Goal: Task Accomplishment & Management: Complete application form

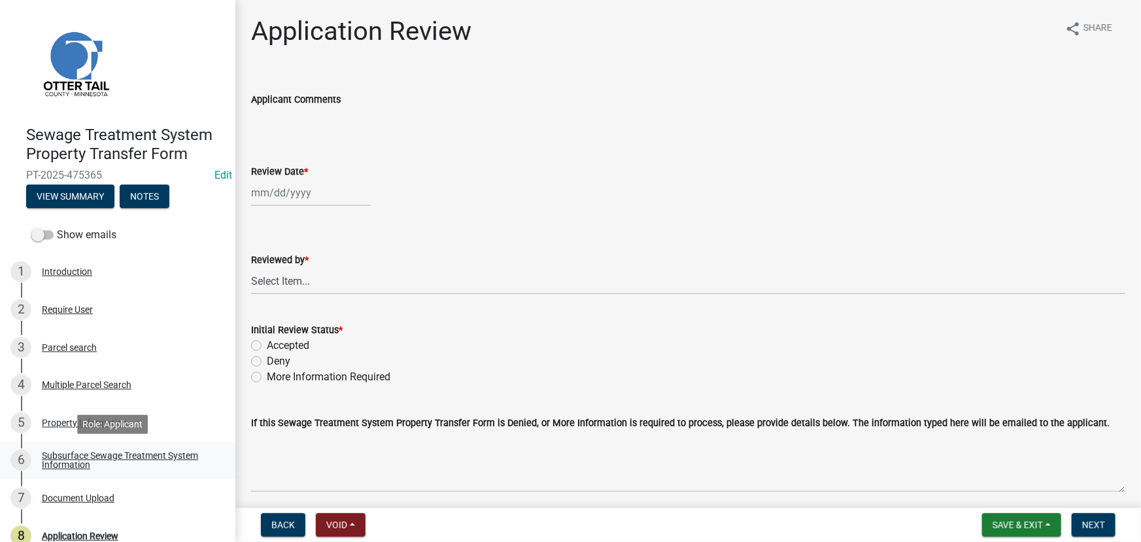
click at [129, 442] on link "6 Subsurface Sewage Treatment System Information" at bounding box center [117, 460] width 235 height 38
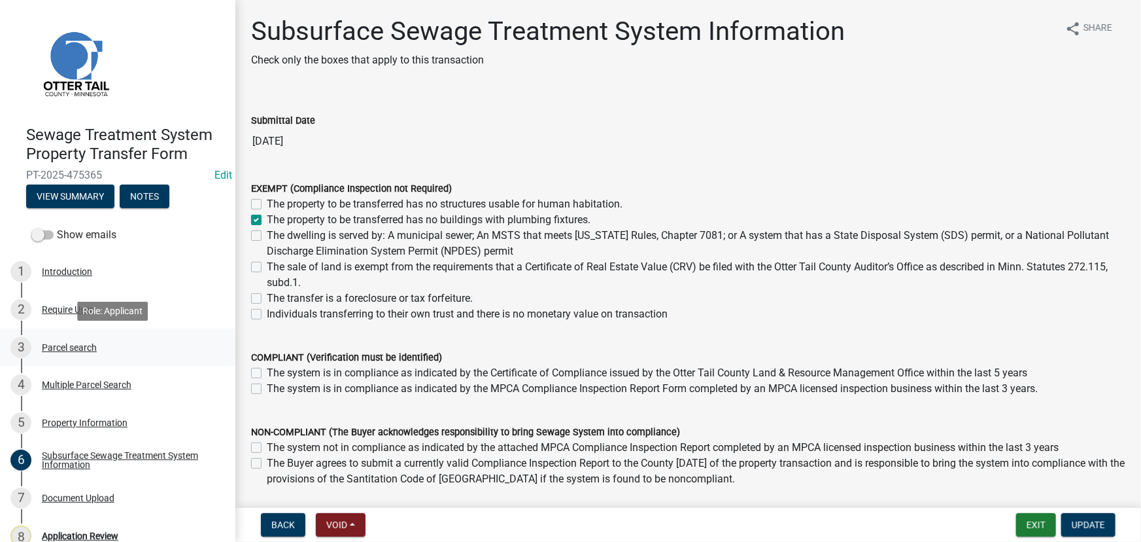
click at [42, 350] on div "Parcel search" at bounding box center [69, 347] width 55 height 9
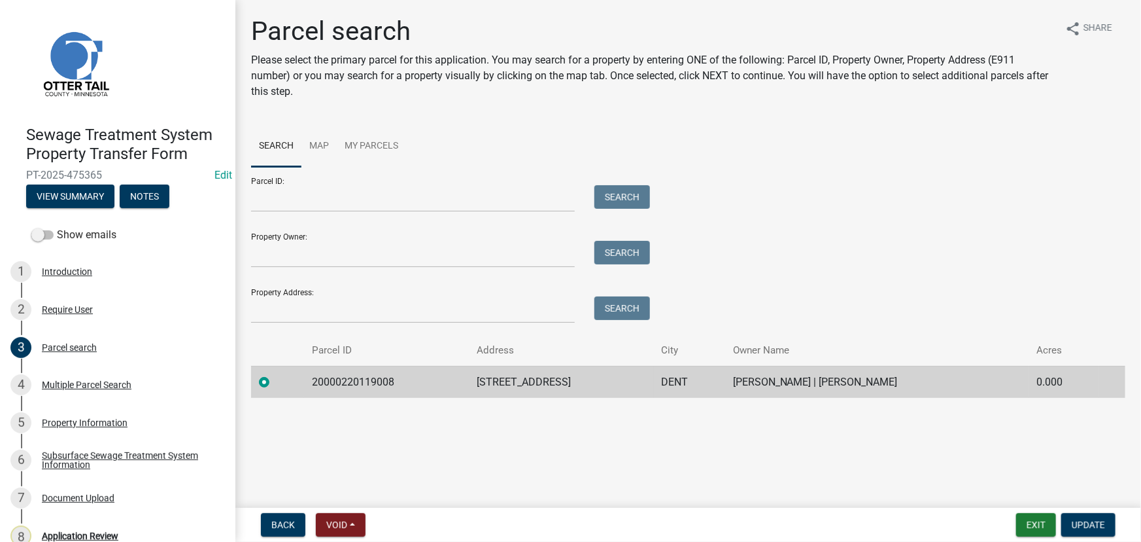
click at [376, 383] on td "20000220119008" at bounding box center [386, 382] width 165 height 32
copy td "20000220119008"
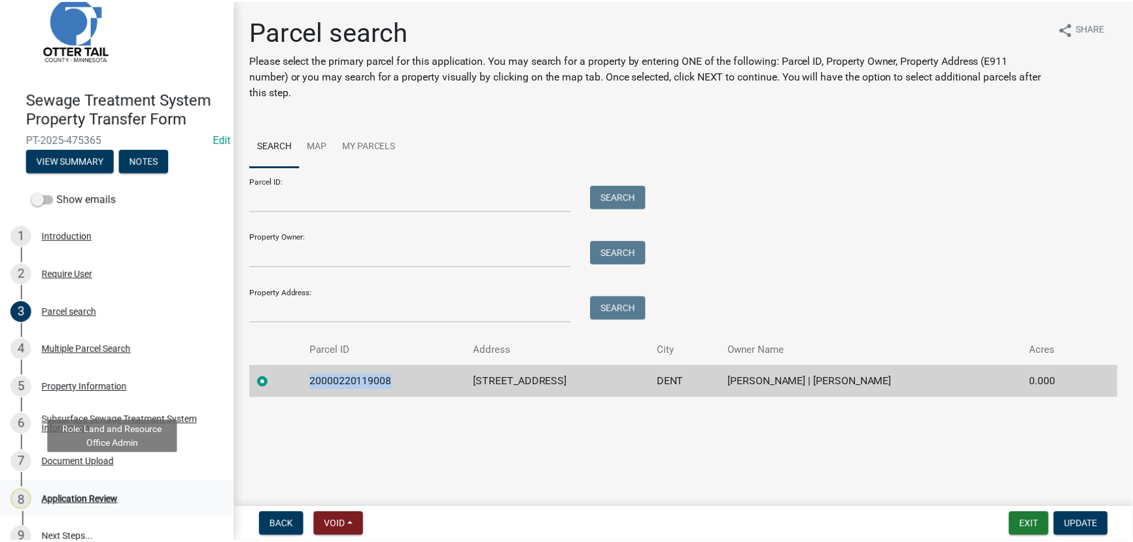
scroll to position [55, 0]
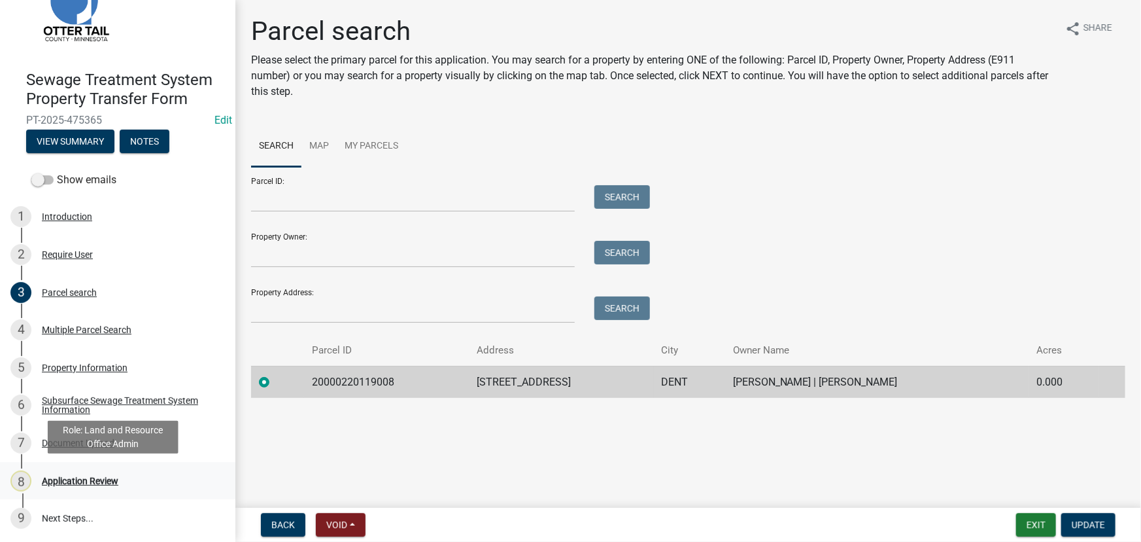
click at [87, 481] on div "Application Review" at bounding box center [80, 480] width 77 height 9
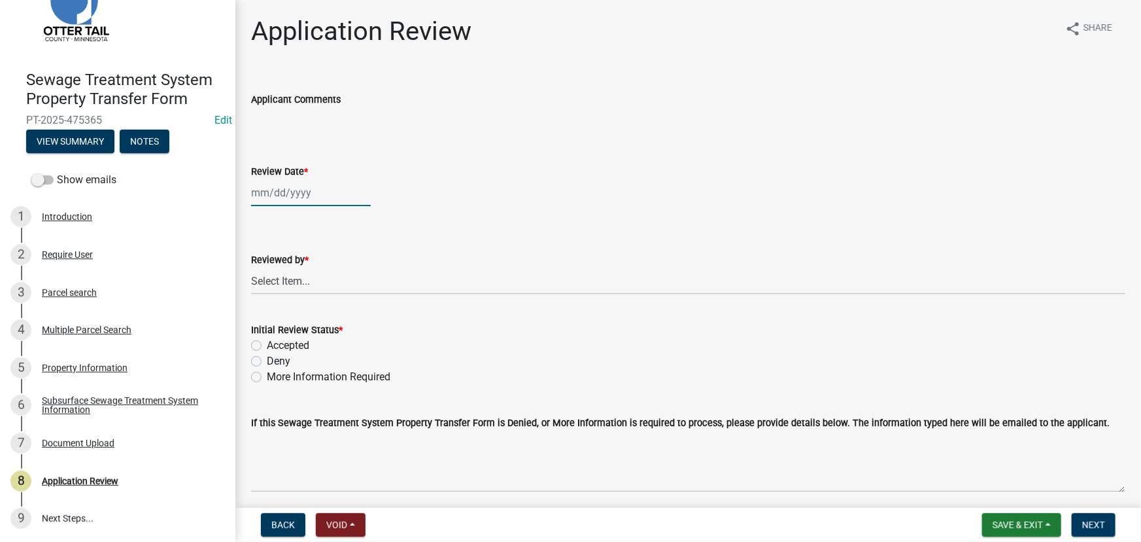
click at [311, 189] on div at bounding box center [311, 192] width 120 height 27
select select "9"
select select "2025"
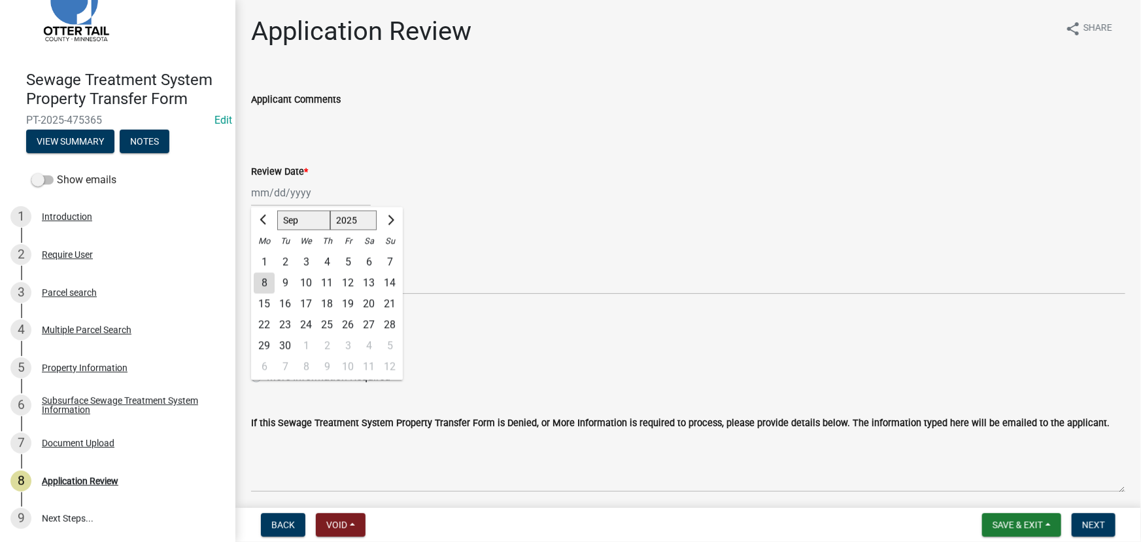
click at [265, 287] on div "8" at bounding box center [264, 283] width 21 height 21
type input "[DATE]"
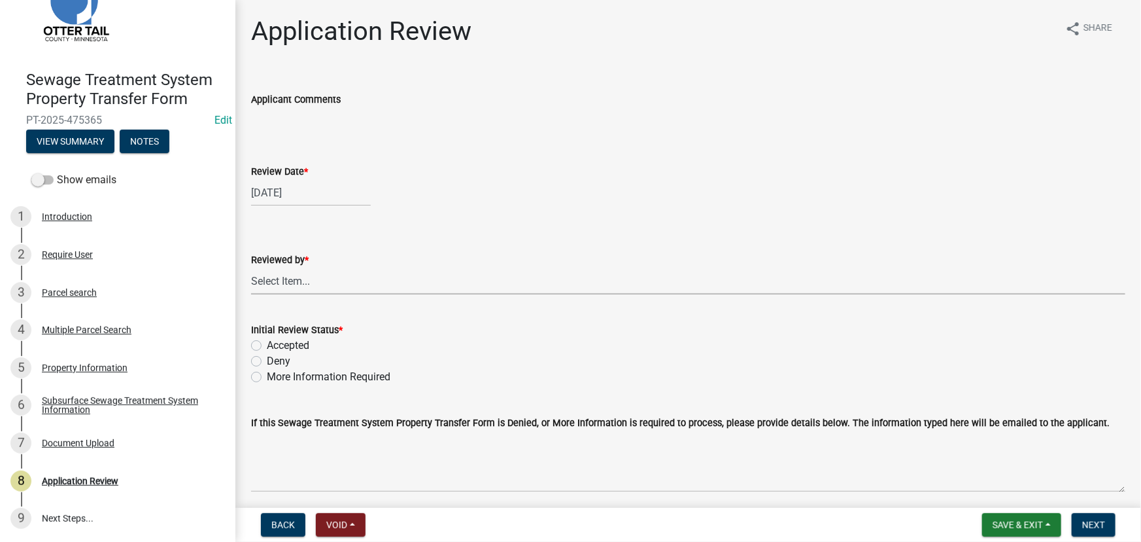
click at [305, 273] on select "Select Item... Alexis Newark Amy Busko Andrea Perales Brittany Tollefson Christ…" at bounding box center [688, 281] width 874 height 27
click at [251, 268] on select "Select Item... Alexis Newark Amy Busko Andrea Perales Brittany Tollefson Christ…" at bounding box center [688, 281] width 874 height 27
select select "190fd4c8-42ef-492b-a4a0-a0213555944c"
click at [294, 341] on label "Accepted" at bounding box center [288, 346] width 43 height 16
click at [275, 341] on input "Accepted" at bounding box center [271, 342] width 9 height 9
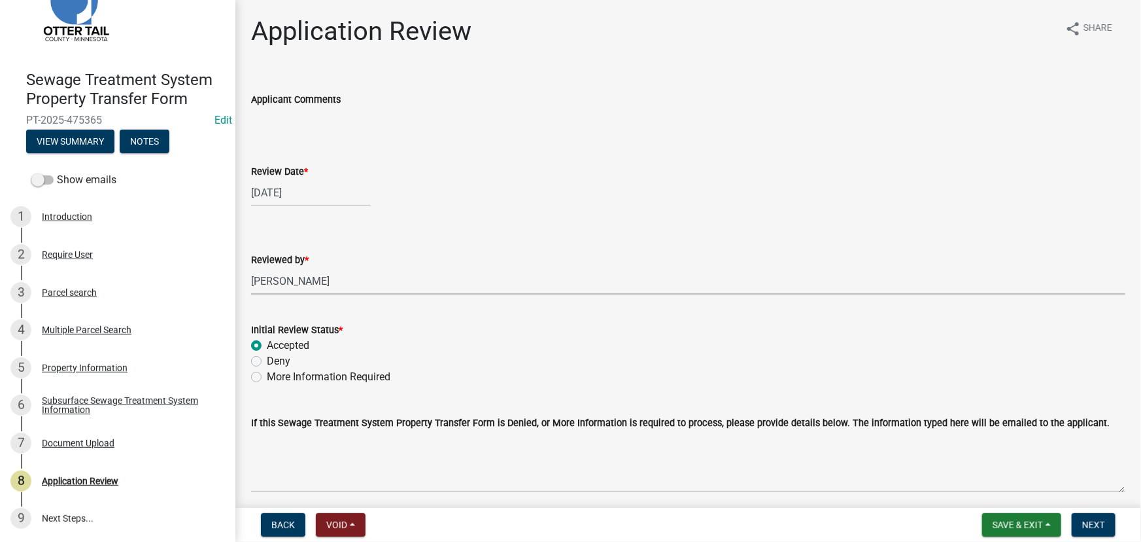
radio input "true"
click at [1097, 527] on span "Next" at bounding box center [1093, 524] width 23 height 10
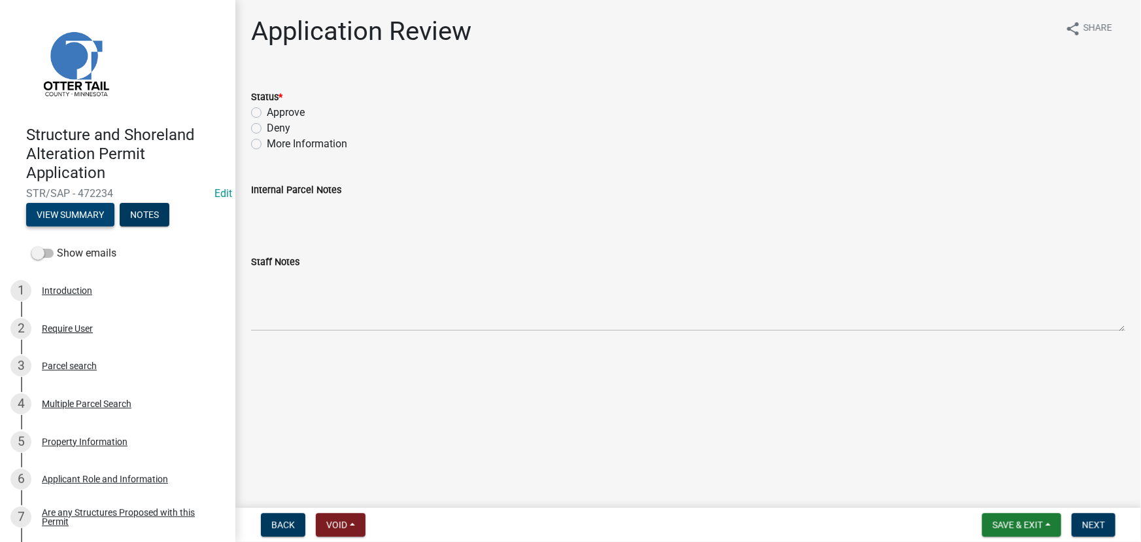
click at [48, 211] on button "View Summary" at bounding box center [70, 215] width 88 height 24
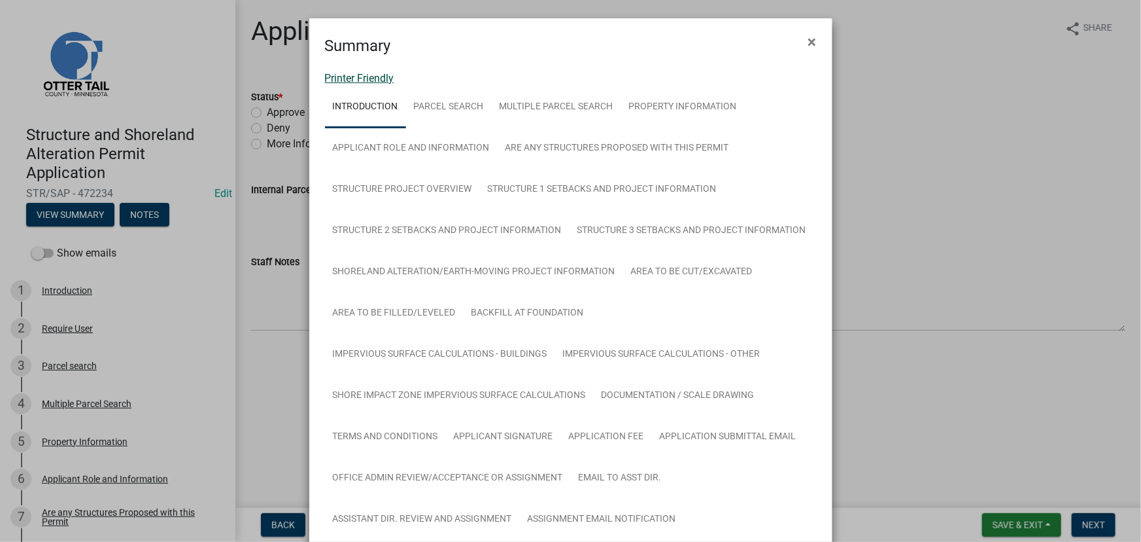
click at [353, 84] on link "Printer Friendly" at bounding box center [359, 78] width 69 height 12
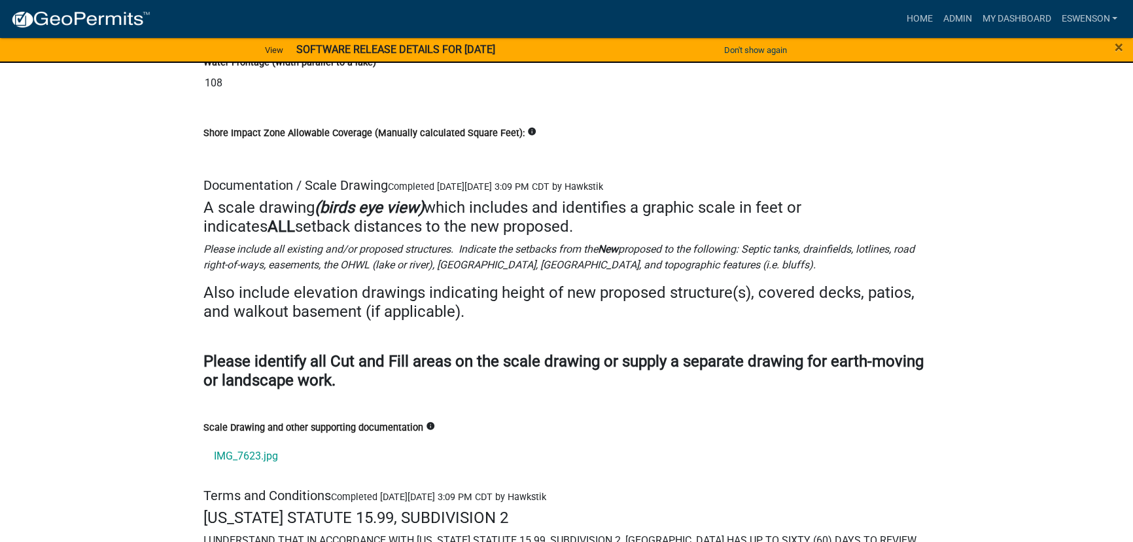
scroll to position [17241, 0]
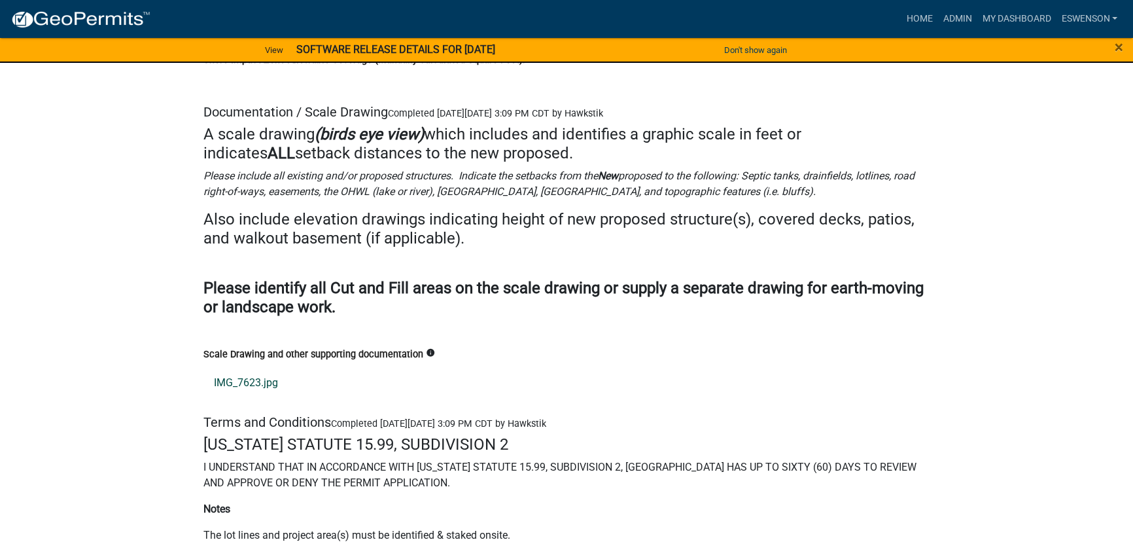
click at [228, 367] on link "IMG_7623.jpg" at bounding box center [566, 382] width 726 height 31
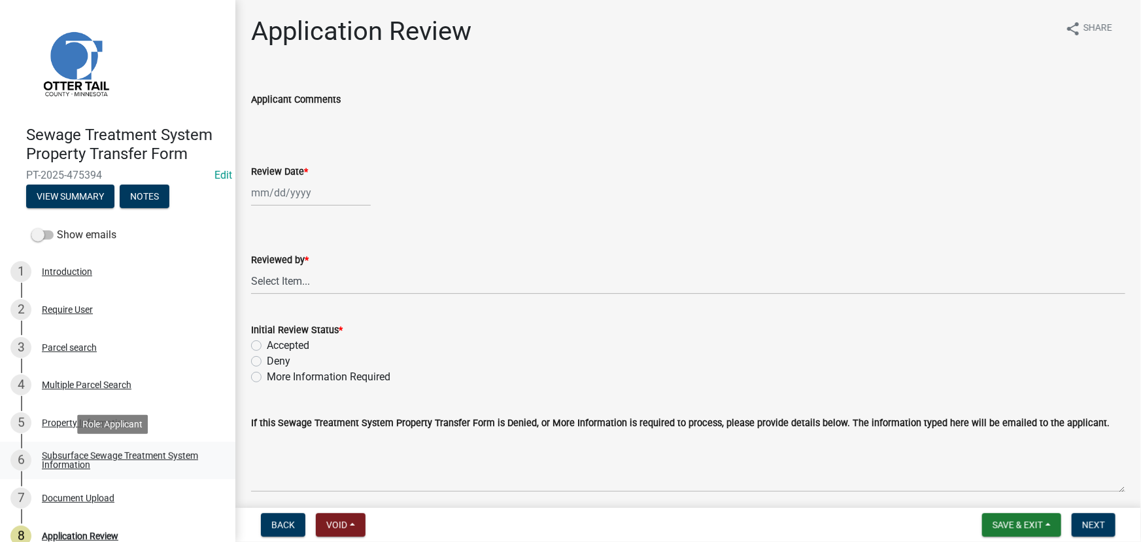
click at [134, 460] on div "Subsurface Sewage Treatment System Information" at bounding box center [128, 460] width 173 height 18
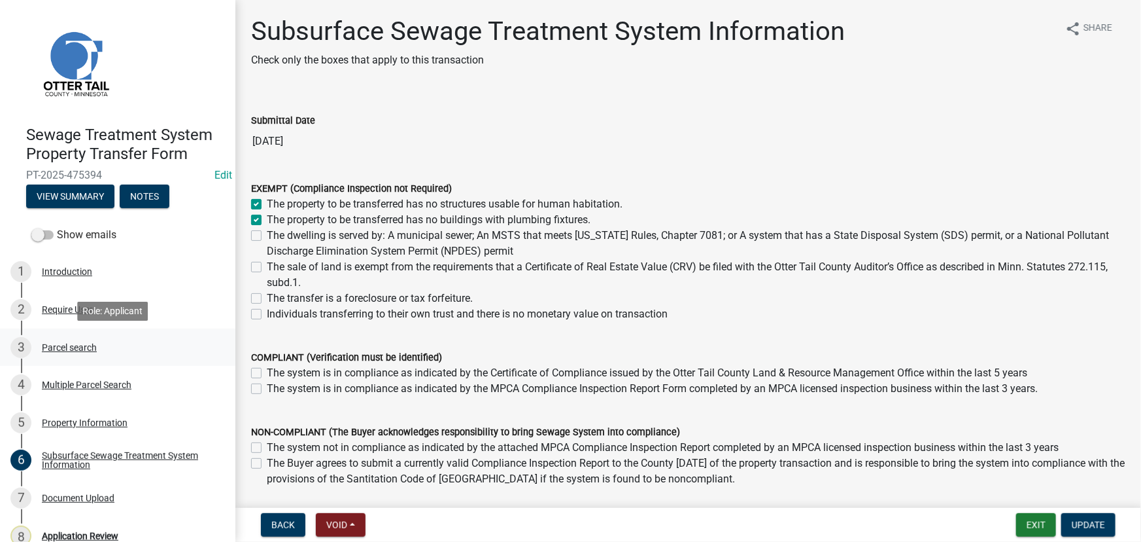
click at [87, 346] on div "Parcel search" at bounding box center [69, 347] width 55 height 9
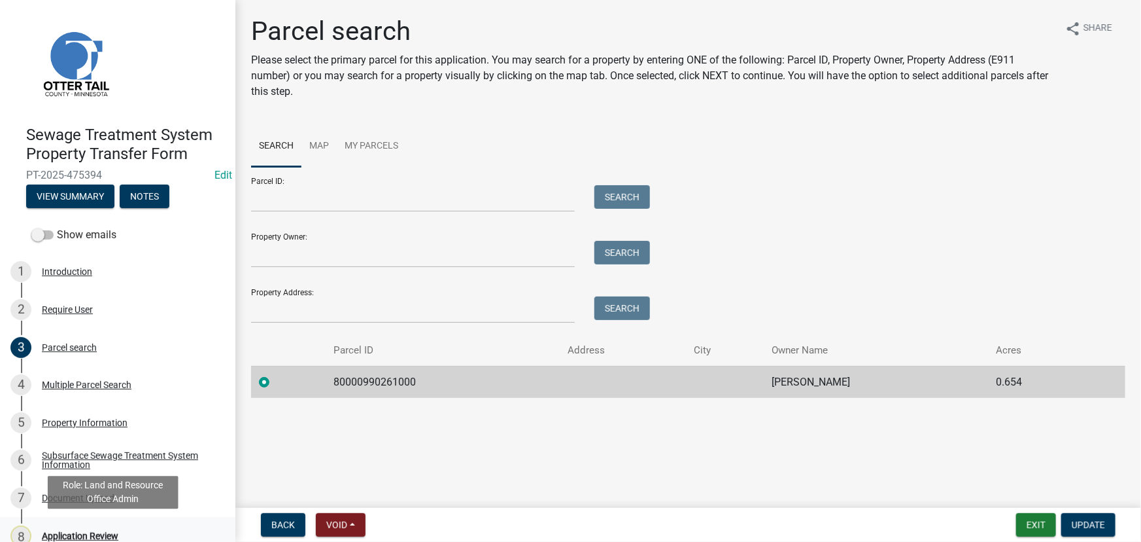
click at [80, 527] on div "8 Application Review" at bounding box center [112, 535] width 204 height 21
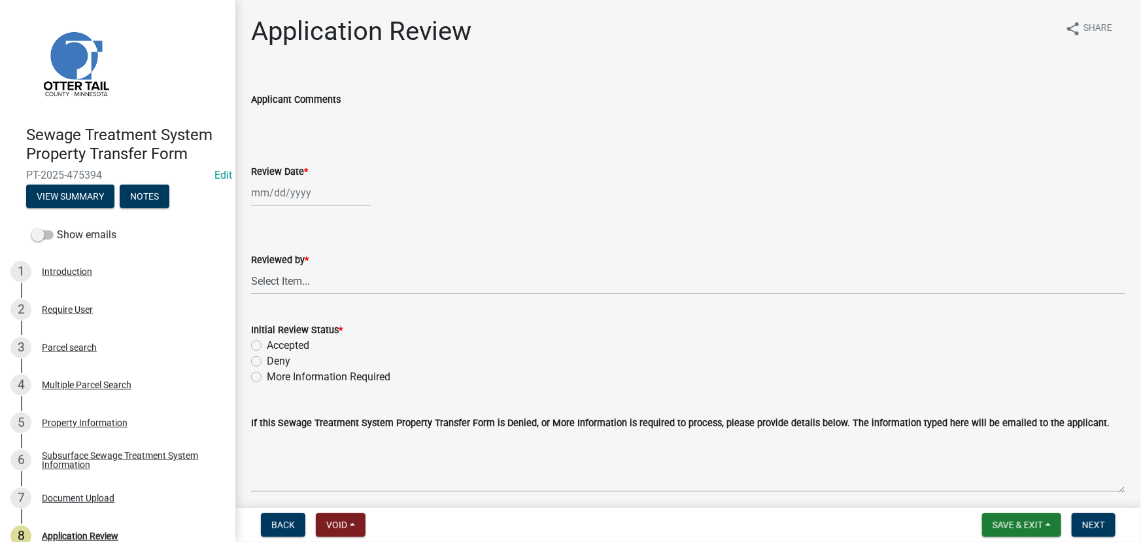
click at [313, 196] on div at bounding box center [311, 192] width 120 height 27
select select "9"
select select "2025"
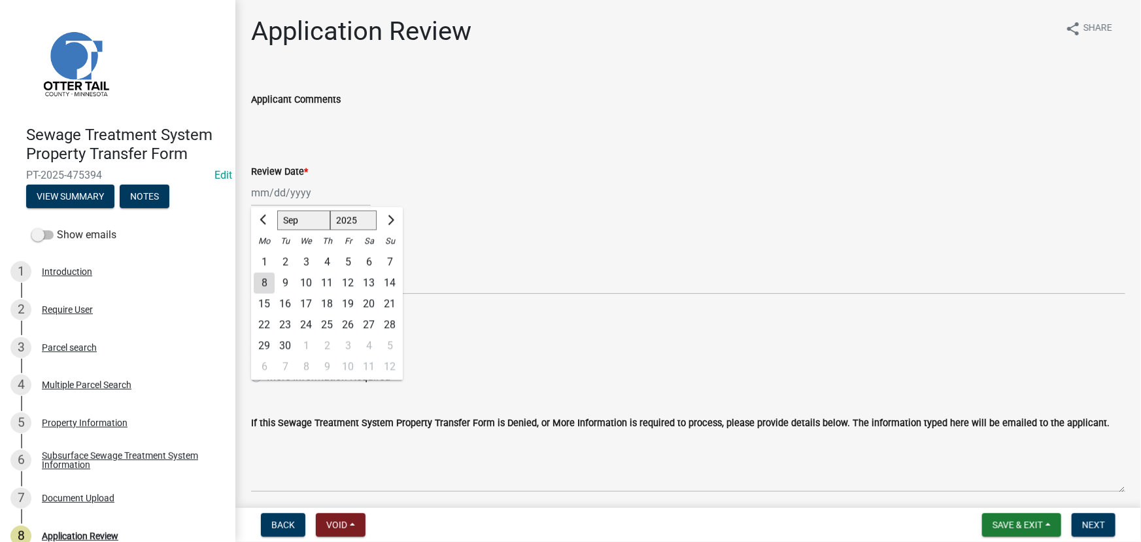
click at [262, 281] on div "8" at bounding box center [264, 283] width 21 height 21
type input "09/08/2025"
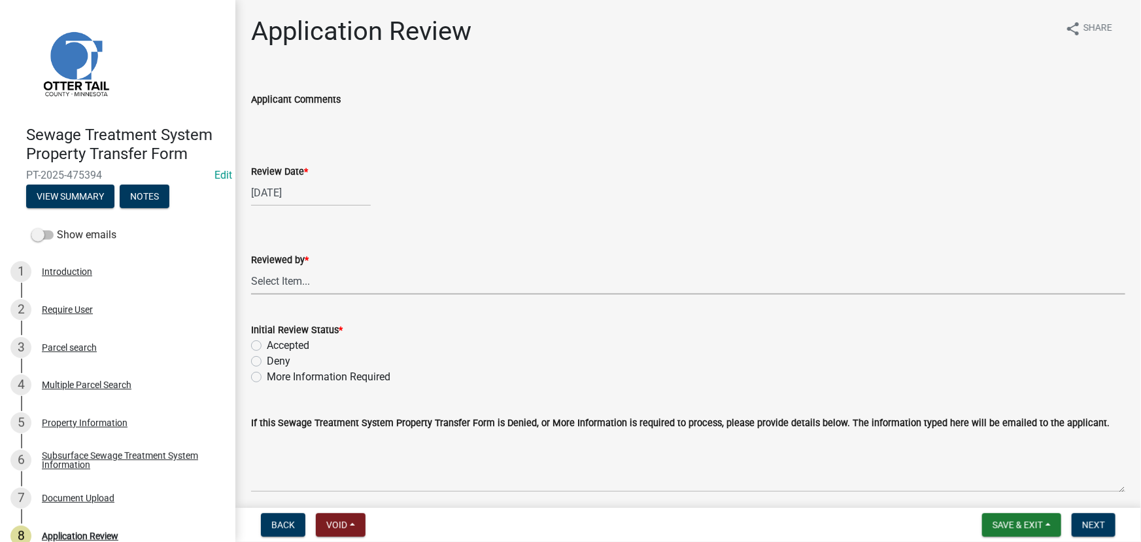
click at [309, 275] on select "Select Item... Alexis Newark Amy Busko Andrea Perales Brittany Tollefson Christ…" at bounding box center [688, 281] width 874 height 27
click at [251, 268] on select "Select Item... Alexis Newark Amy Busko Andrea Perales Brittany Tollefson Christ…" at bounding box center [688, 281] width 874 height 27
select select "190fd4c8-42ef-492b-a4a0-a0213555944c"
click at [294, 334] on label "Initial Review Status *" at bounding box center [297, 330] width 92 height 9
click at [294, 341] on label "Accepted" at bounding box center [288, 346] width 43 height 16
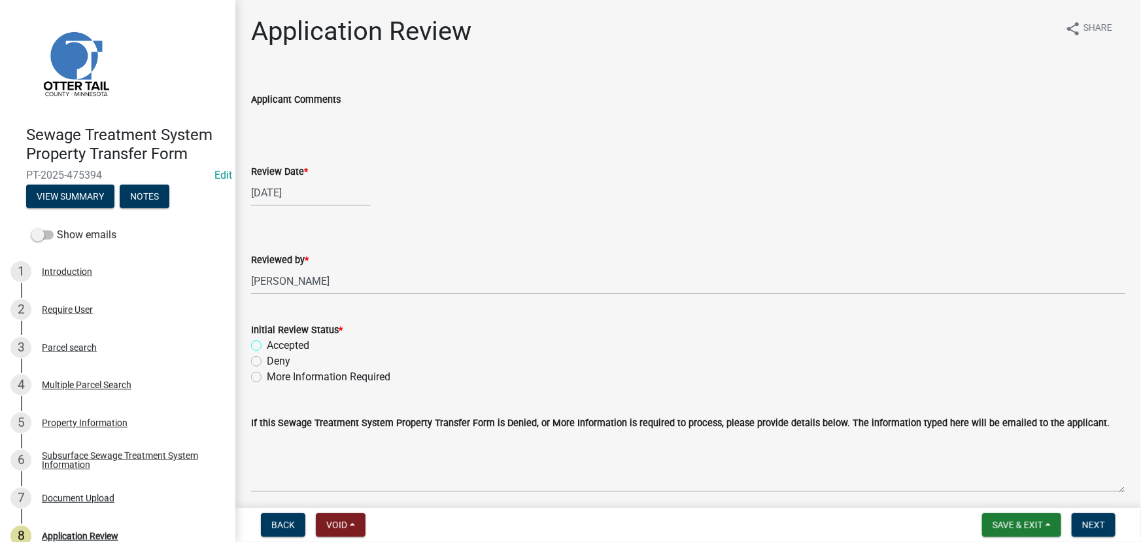
click at [275, 341] on input "Accepted" at bounding box center [271, 342] width 9 height 9
radio input "true"
click at [1079, 518] on button "Next" at bounding box center [1094, 525] width 44 height 24
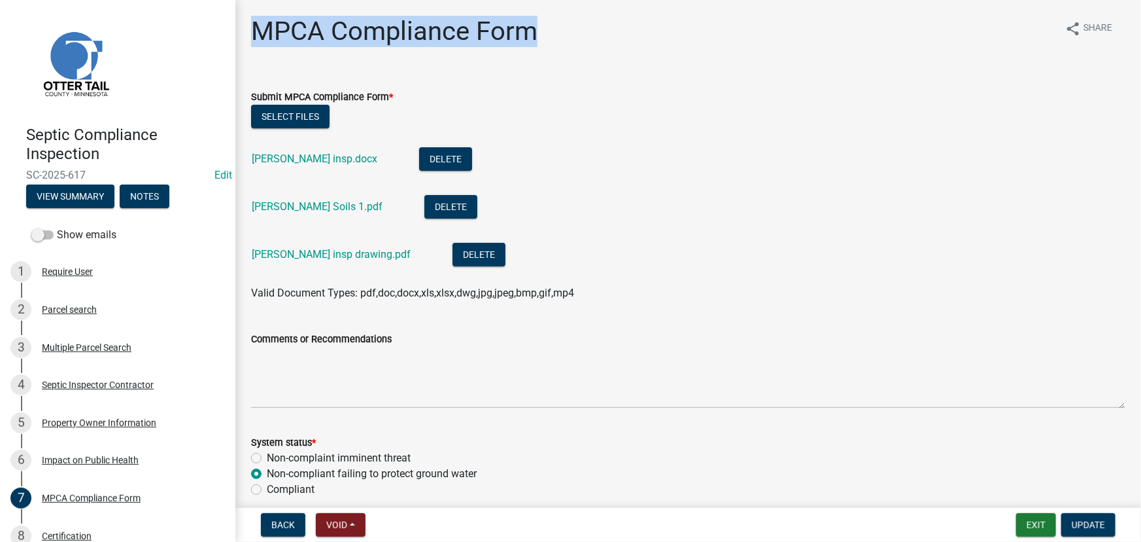
drag, startPoint x: 549, startPoint y: 33, endPoint x: 320, endPoint y: 29, distance: 229.6
click at [236, 31] on div "MPCA Compliance Form share Share Submit MPCA Compliance Form * Select files McG…" at bounding box center [688, 305] width 906 height 578
click at [342, 29] on h1 "MPCA Compliance Form" at bounding box center [394, 31] width 286 height 31
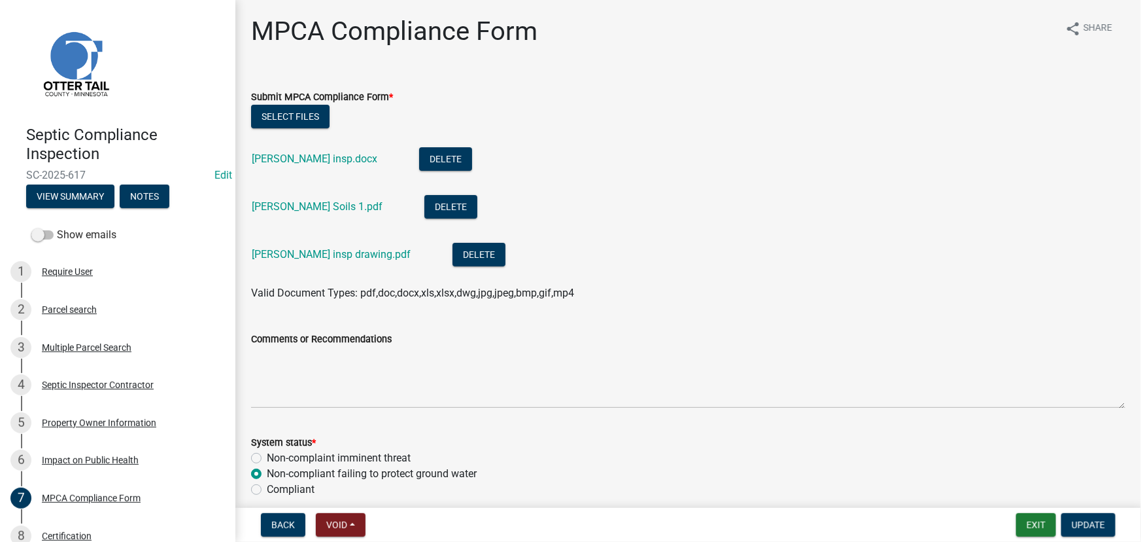
click at [346, 29] on h1 "MPCA Compliance Form" at bounding box center [394, 31] width 286 height 31
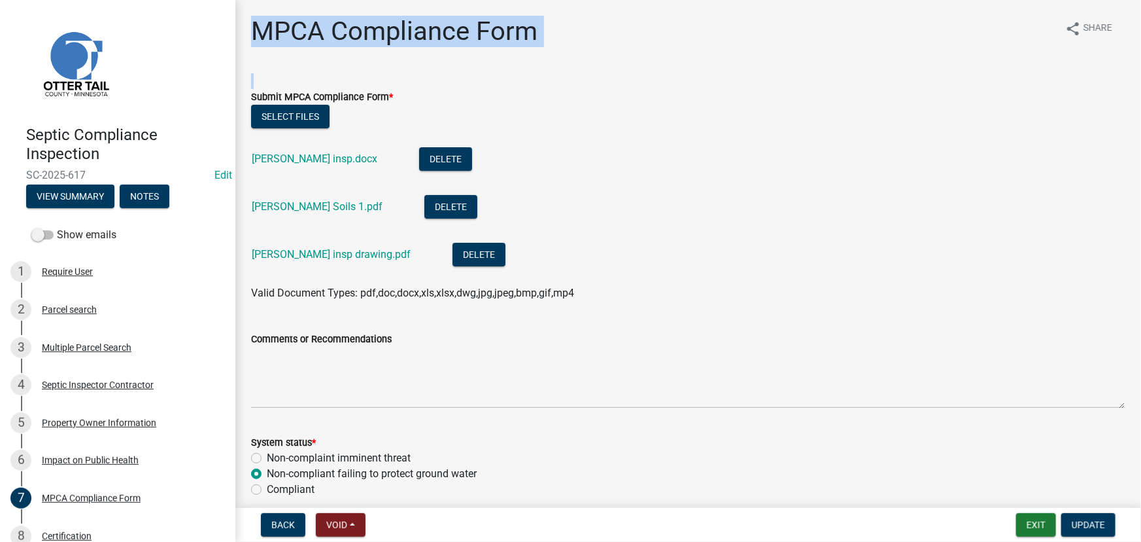
click at [346, 29] on h1 "MPCA Compliance Form" at bounding box center [394, 31] width 286 height 31
click at [596, 62] on div "MPCA Compliance Form share Share Submit MPCA Compliance Form * Select files McG…" at bounding box center [688, 305] width 894 height 578
click at [560, 26] on div "MPCA Compliance Form share Share" at bounding box center [688, 37] width 874 height 42
click at [496, 22] on h1 "MPCA Compliance Form" at bounding box center [394, 31] width 286 height 31
click at [494, 33] on h1 "MPCA Compliance Form" at bounding box center [394, 31] width 286 height 31
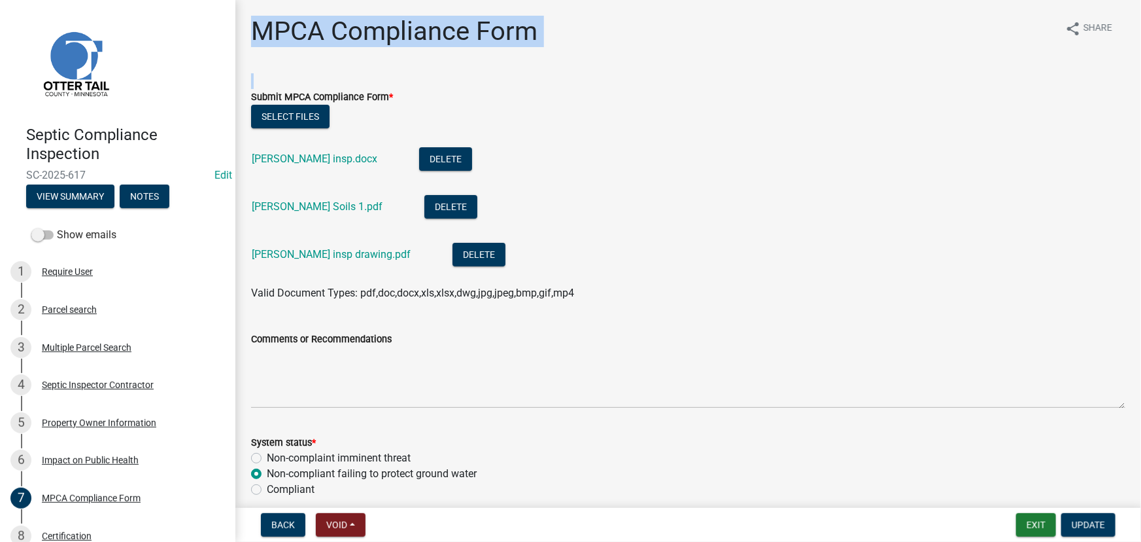
click at [494, 33] on h1 "MPCA Compliance Form" at bounding box center [394, 31] width 286 height 31
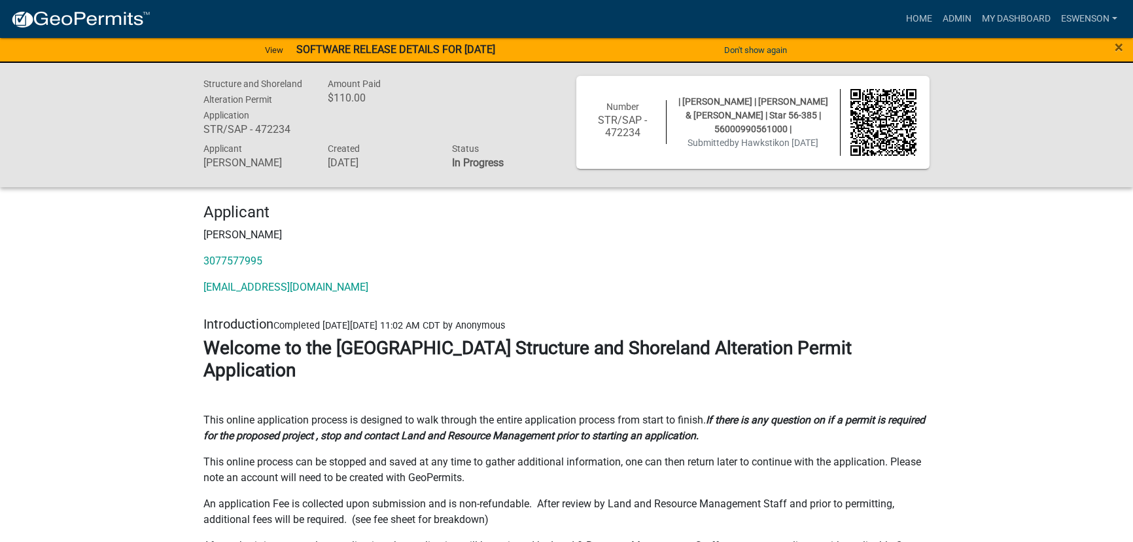
scroll to position [17241, 0]
